Goal: Task Accomplishment & Management: Use online tool/utility

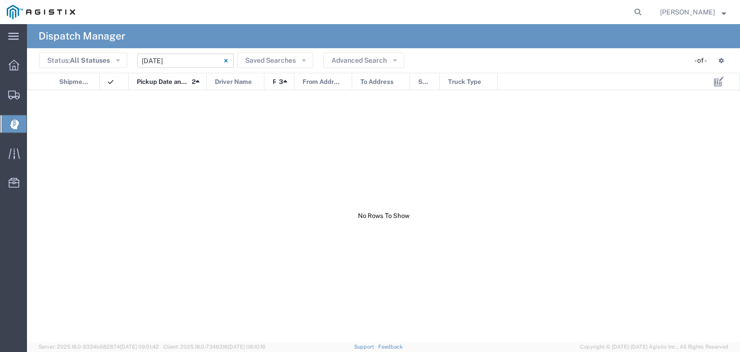
click at [188, 64] on input "[DATE] - [DATE]" at bounding box center [185, 60] width 96 height 14
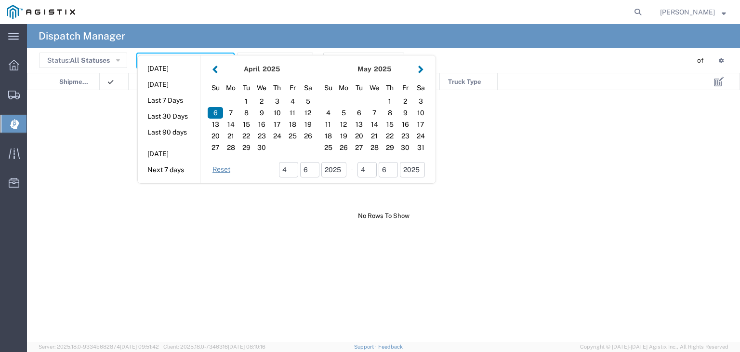
click at [421, 68] on button "button" at bounding box center [421, 69] width 10 height 13
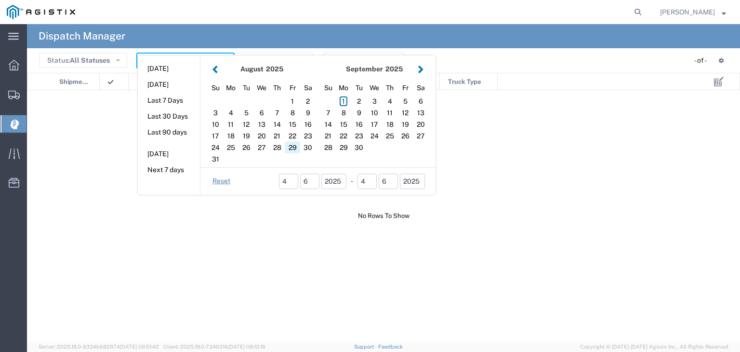
click at [293, 144] on div "29" at bounding box center [292, 148] width 15 height 12
type input "[DATE]"
type input "[DATE] - [DATE]"
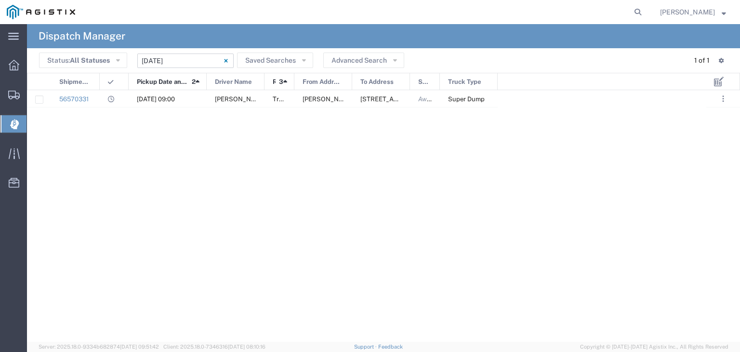
click at [205, 58] on input "[DATE] - [DATE]" at bounding box center [185, 60] width 96 height 14
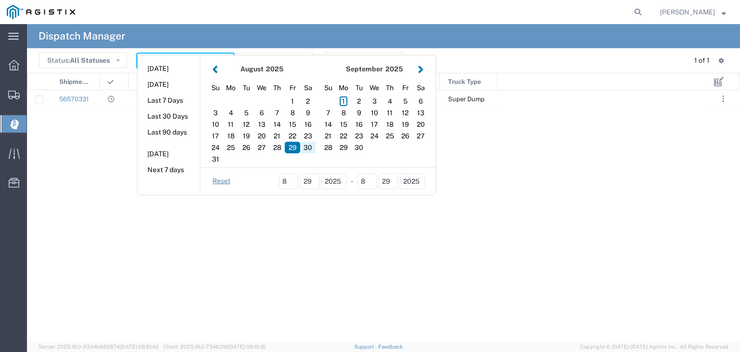
click at [304, 144] on div "30" at bounding box center [307, 148] width 15 height 12
type input "[DATE]"
type input "[DATE] - [DATE]"
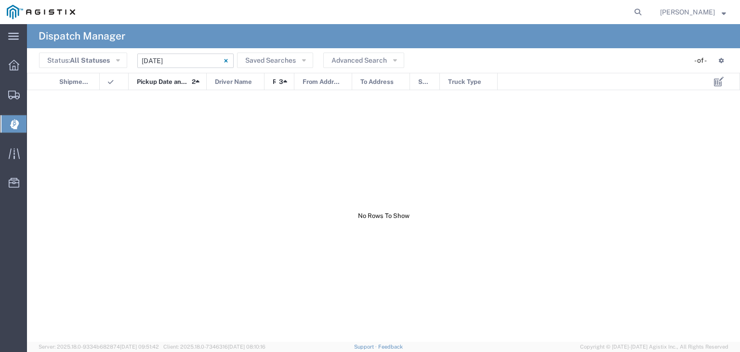
click at [167, 53] on input "[DATE] - [DATE]" at bounding box center [185, 60] width 96 height 14
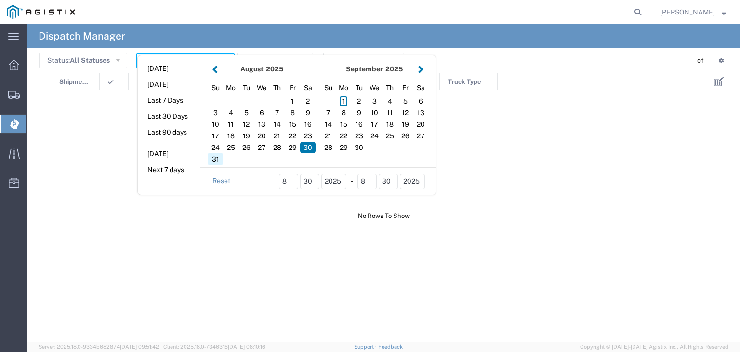
click at [213, 156] on div "31" at bounding box center [215, 159] width 15 height 12
type input "[DATE]"
type input "[DATE] - [DATE]"
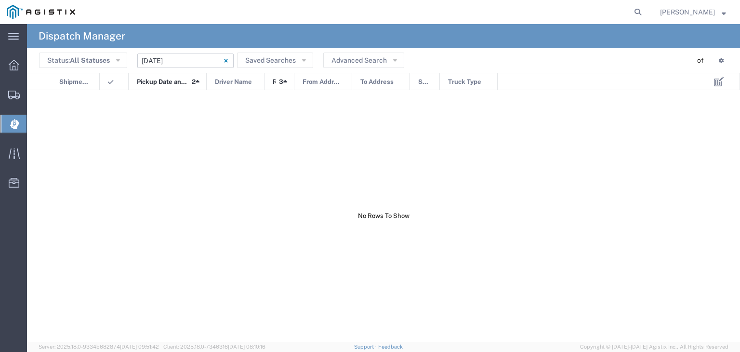
click at [168, 62] on input "[DATE] - [DATE]" at bounding box center [185, 60] width 96 height 14
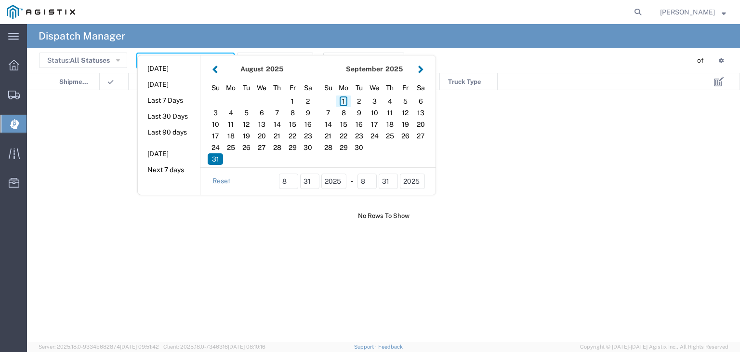
click at [343, 99] on div "1" at bounding box center [343, 101] width 15 height 12
type input "[DATE]"
type input "[DATE] - [DATE]"
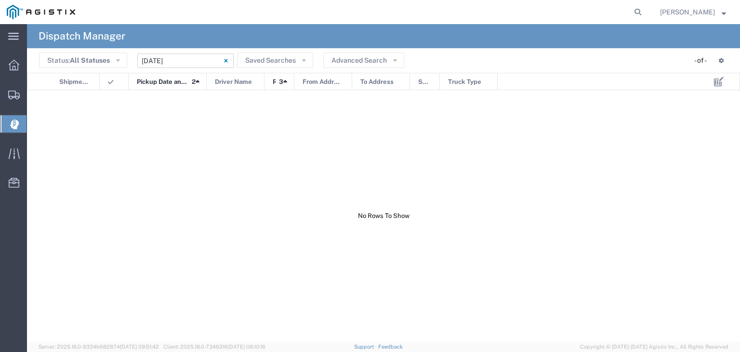
click at [187, 62] on input "[DATE] - [DATE]" at bounding box center [185, 60] width 96 height 14
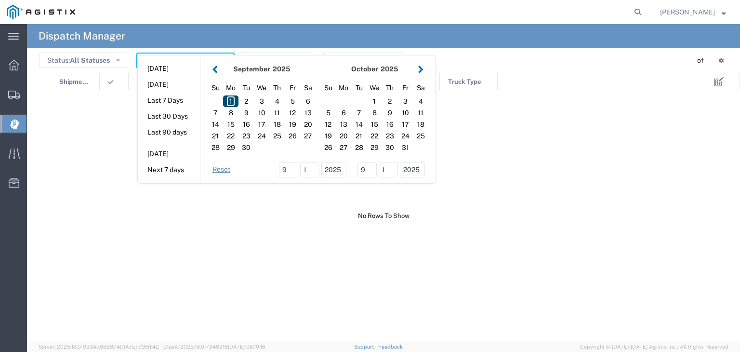
click at [228, 99] on div "1" at bounding box center [230, 101] width 15 height 12
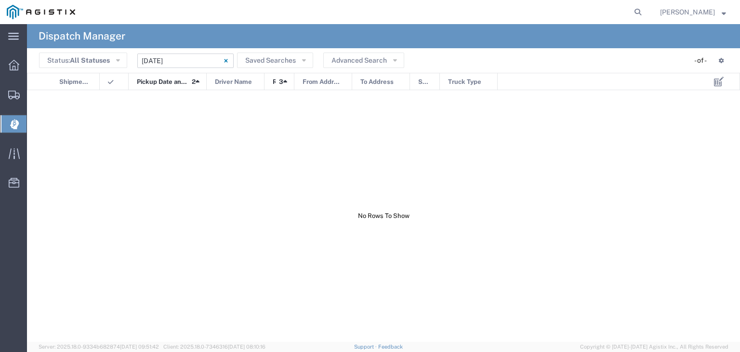
click at [183, 64] on input "[DATE] - [DATE]" at bounding box center [185, 60] width 96 height 14
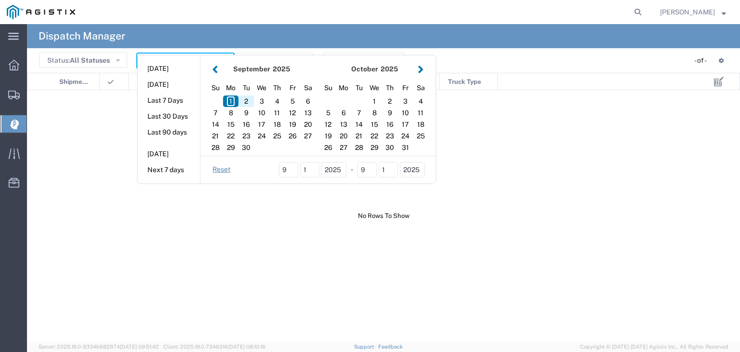
click at [248, 95] on div "2" at bounding box center [245, 101] width 15 height 12
type input "[DATE]"
type input "[DATE] - [DATE]"
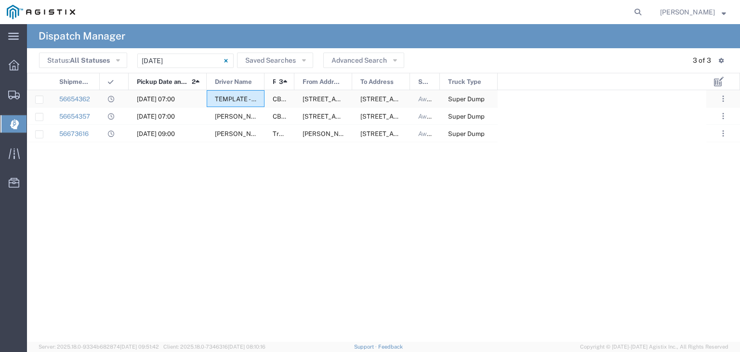
click at [239, 101] on span "TEMPLATE - NO ASSIGN" at bounding box center [251, 98] width 72 height 7
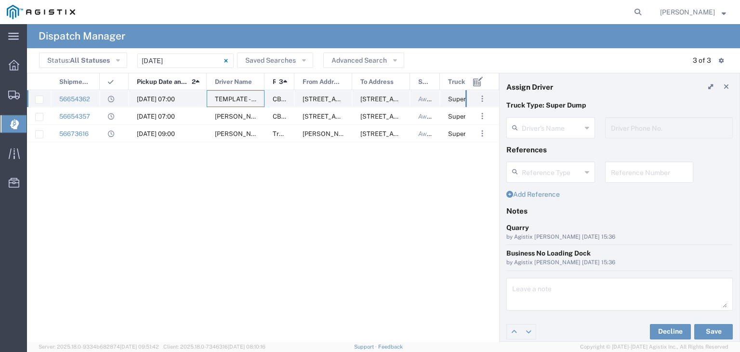
type input "TEMPLATE - NO ASSIGN"
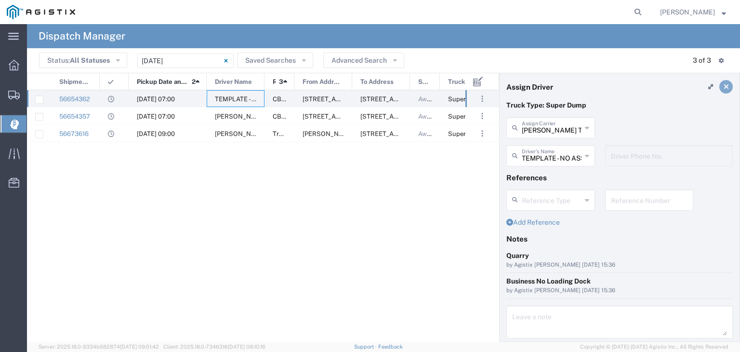
click at [722, 87] on link at bounding box center [725, 86] width 13 height 13
